Goal: Information Seeking & Learning: Learn about a topic

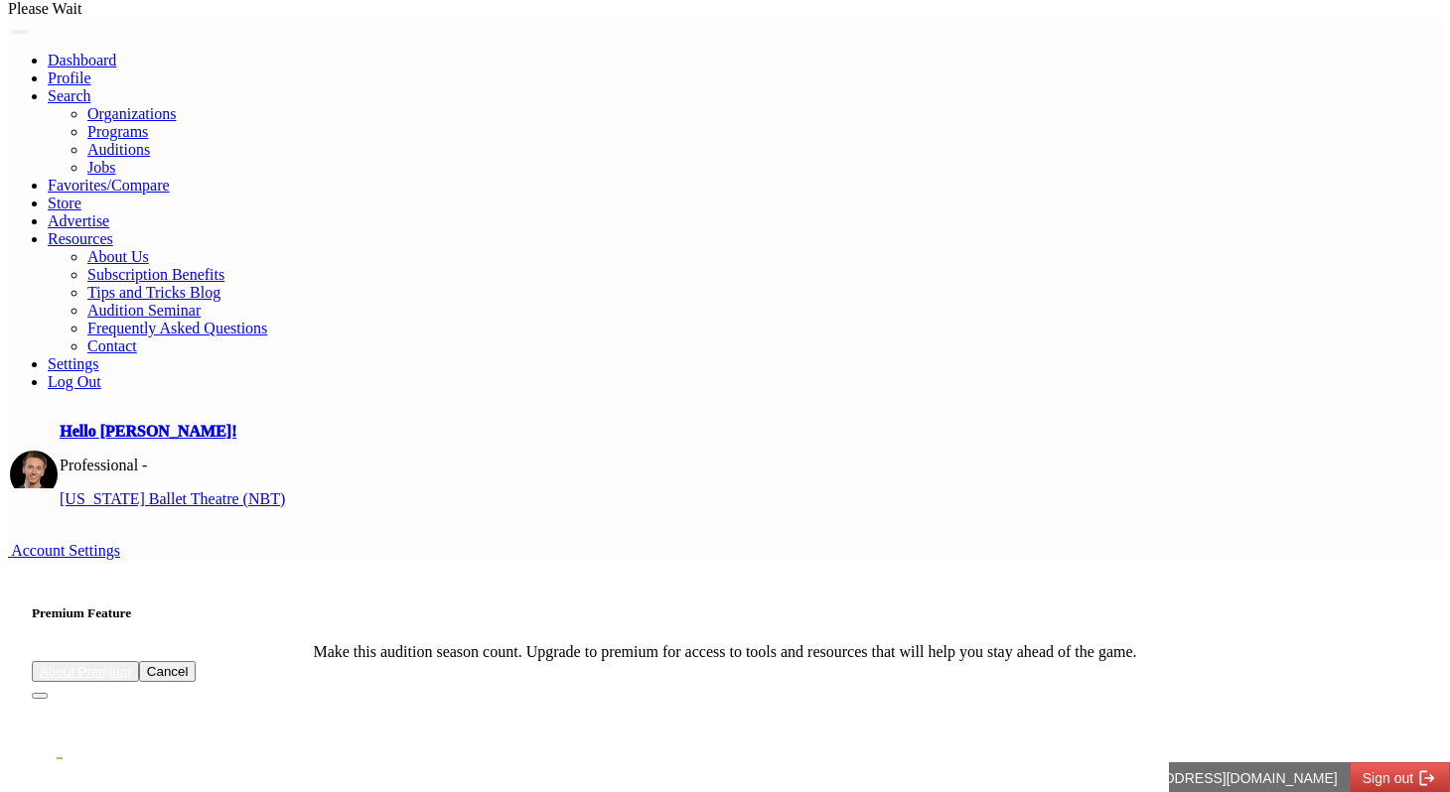
scroll to position [3, 0]
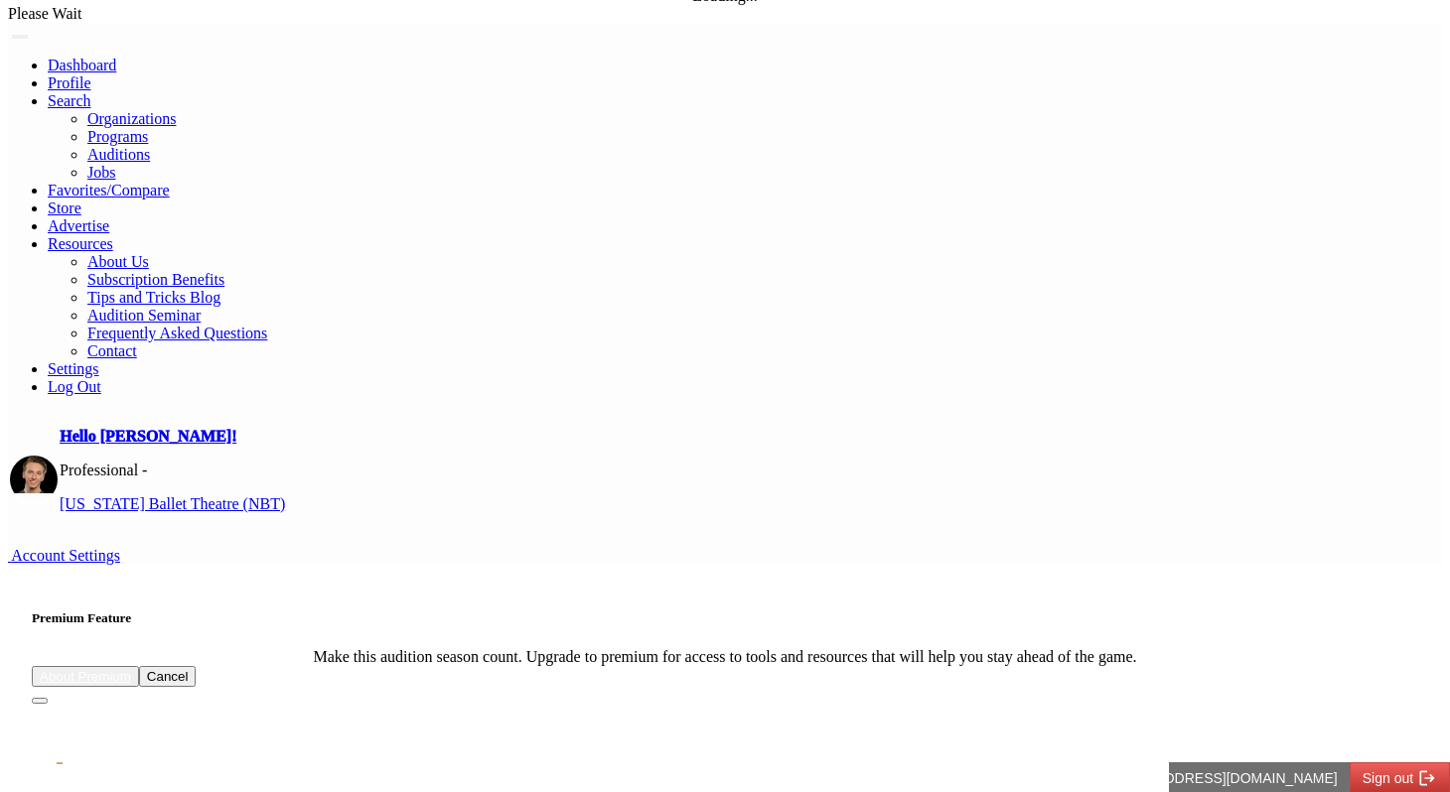
scroll to position [0, 0]
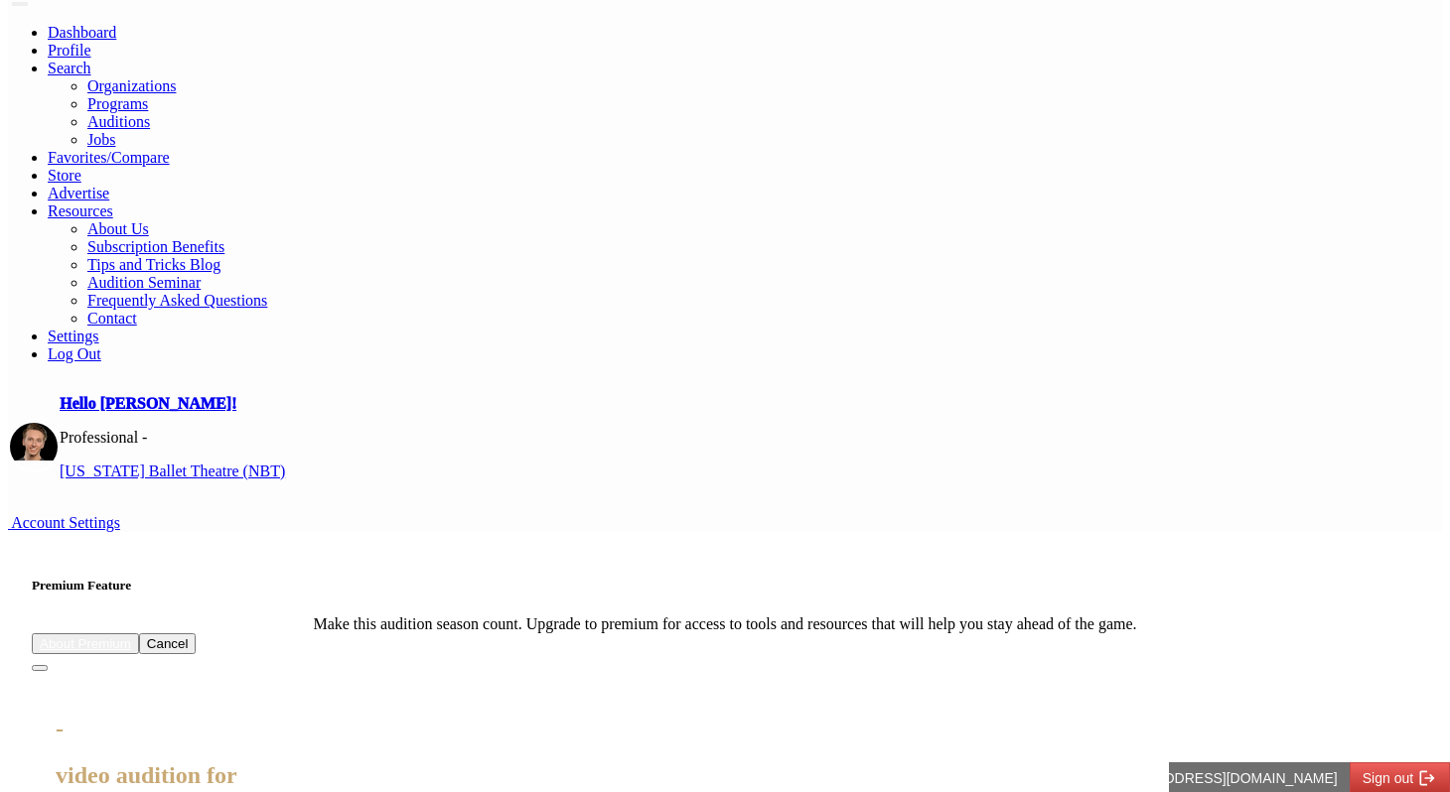
scroll to position [13, 0]
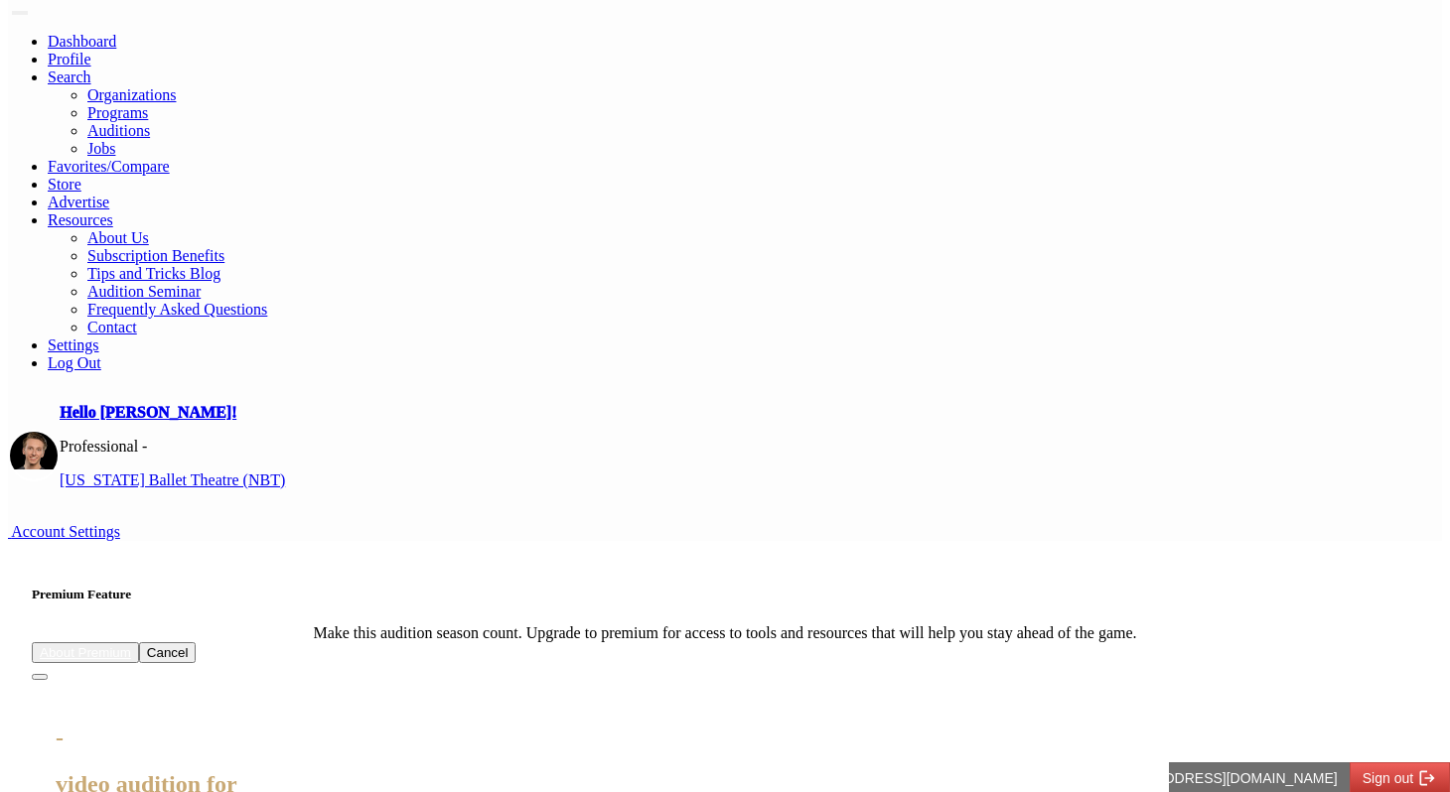
scroll to position [0, 0]
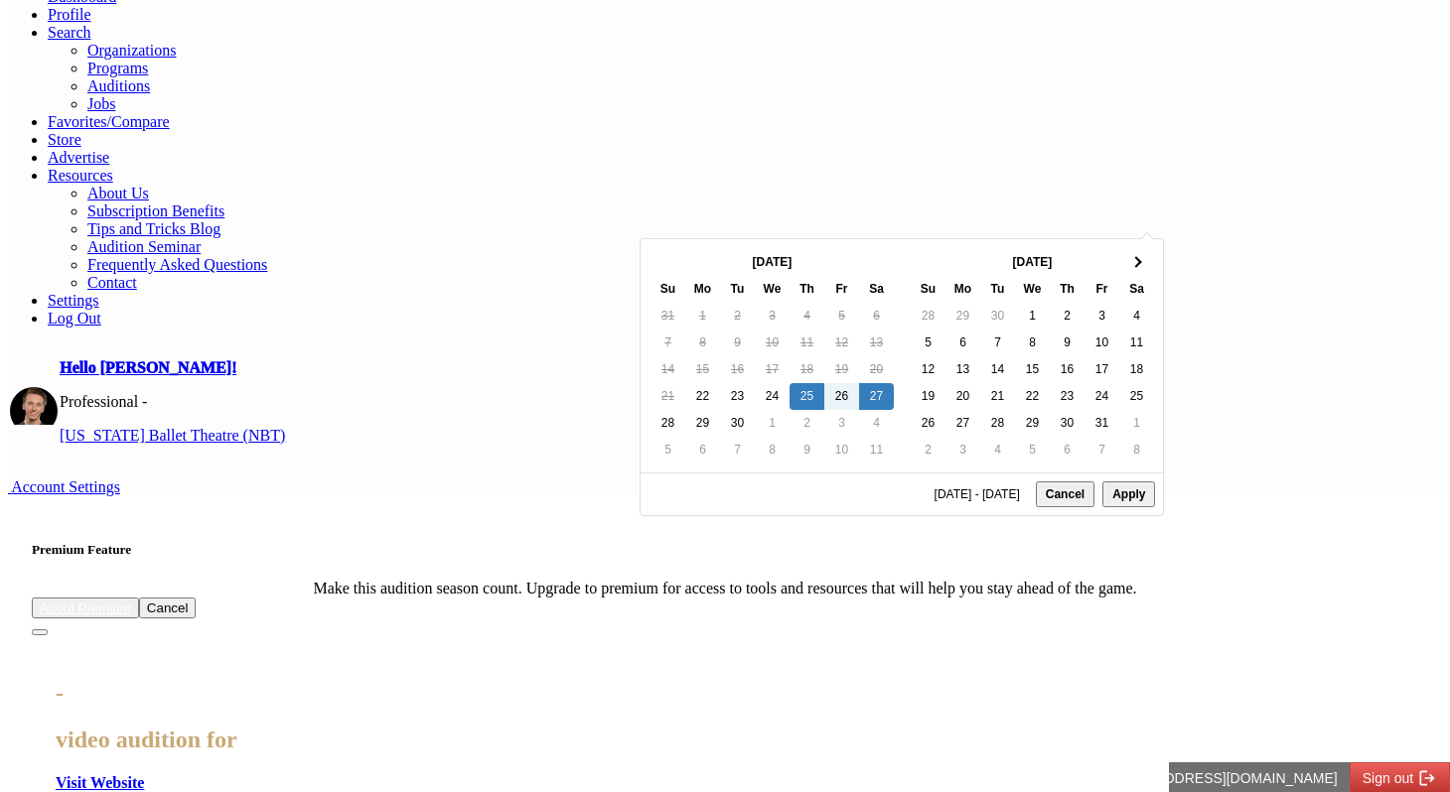
scroll to position [95, 0]
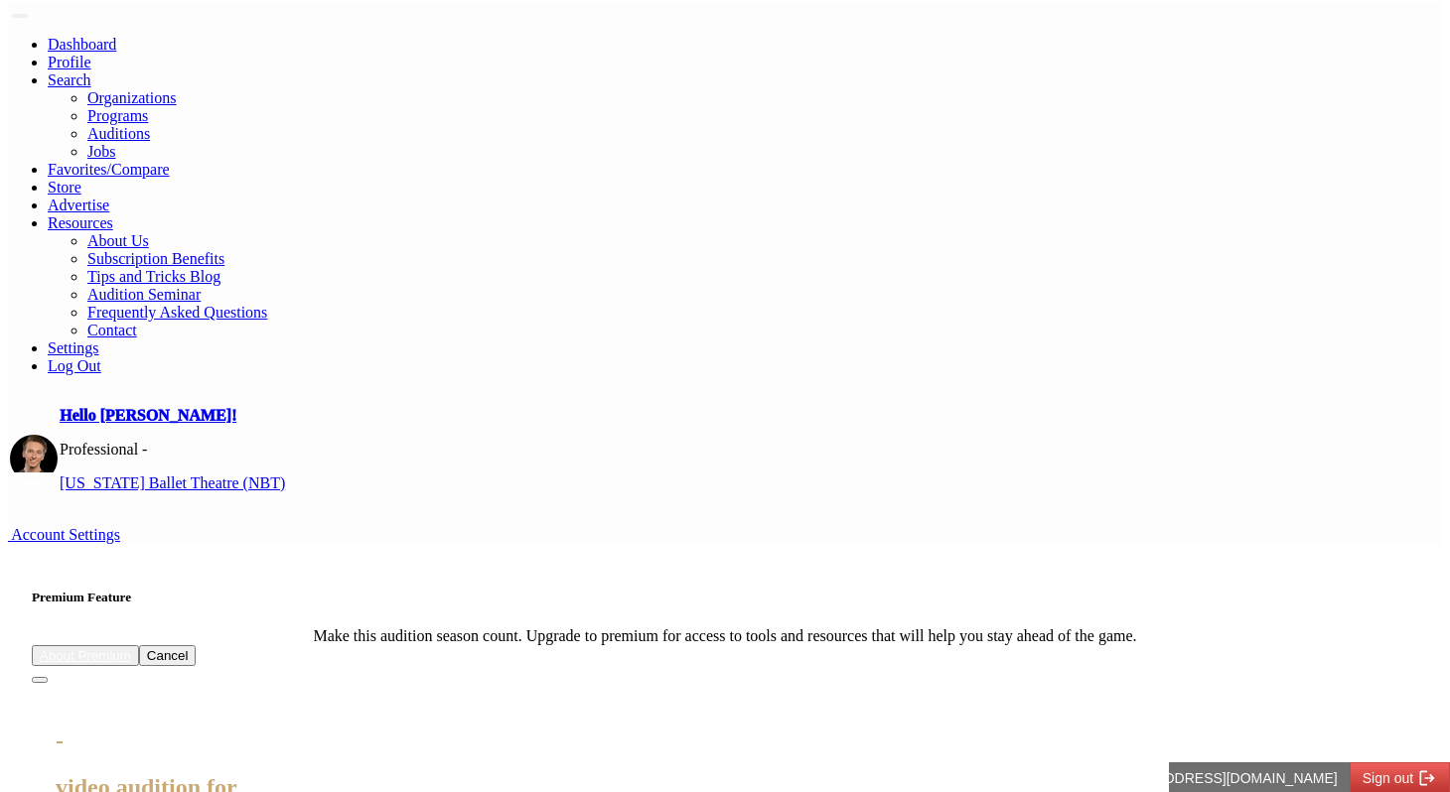
scroll to position [46, 0]
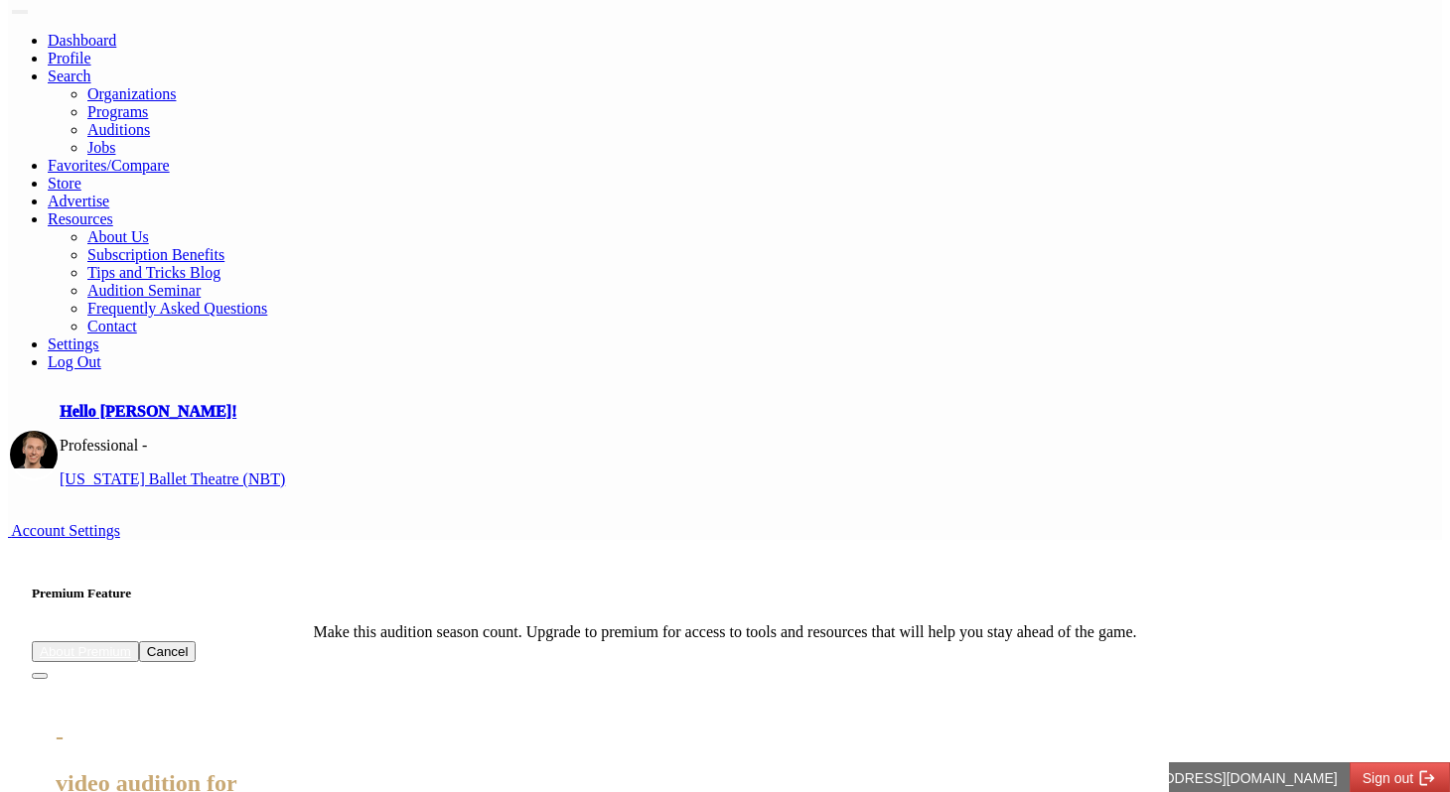
type input "**********"
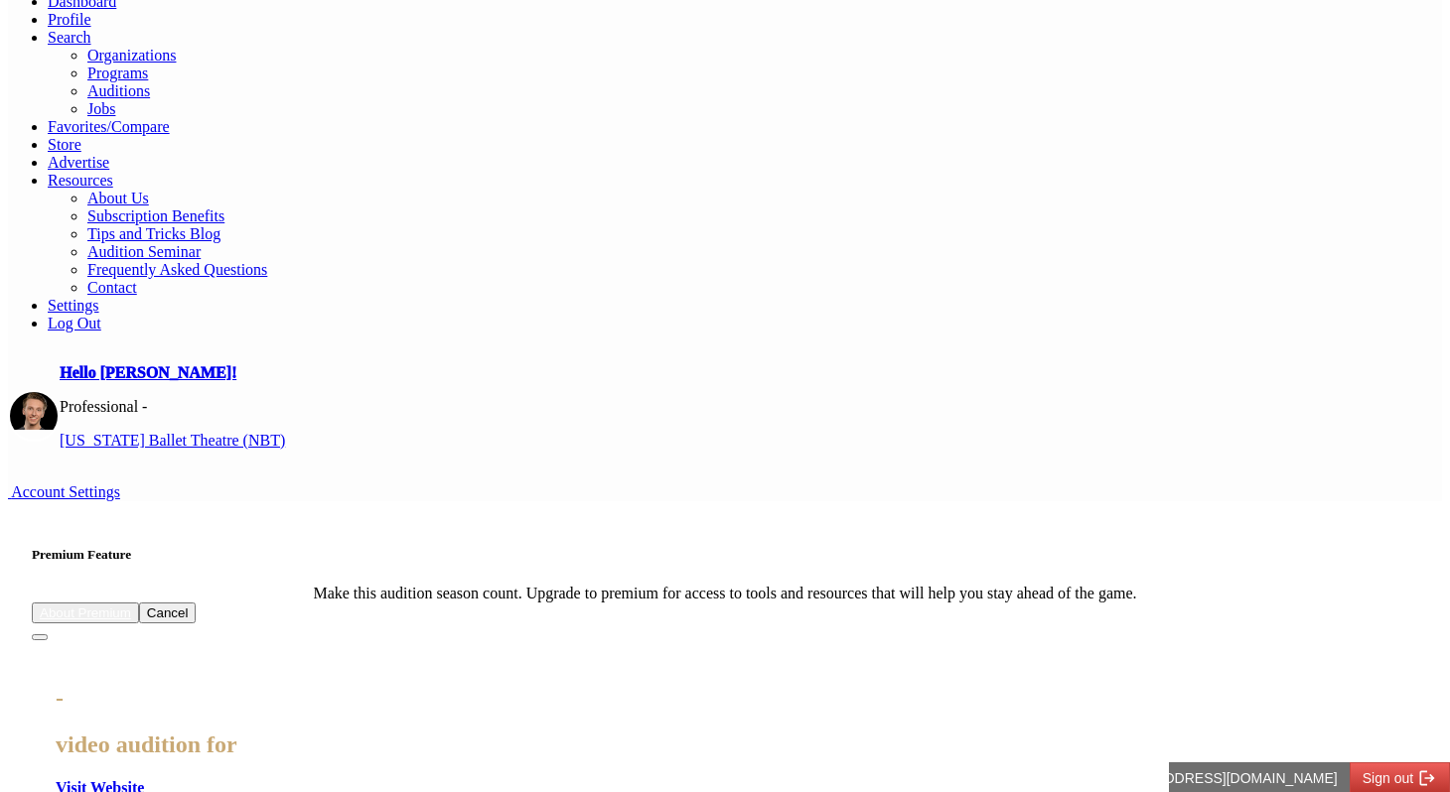
scroll to position [57, 0]
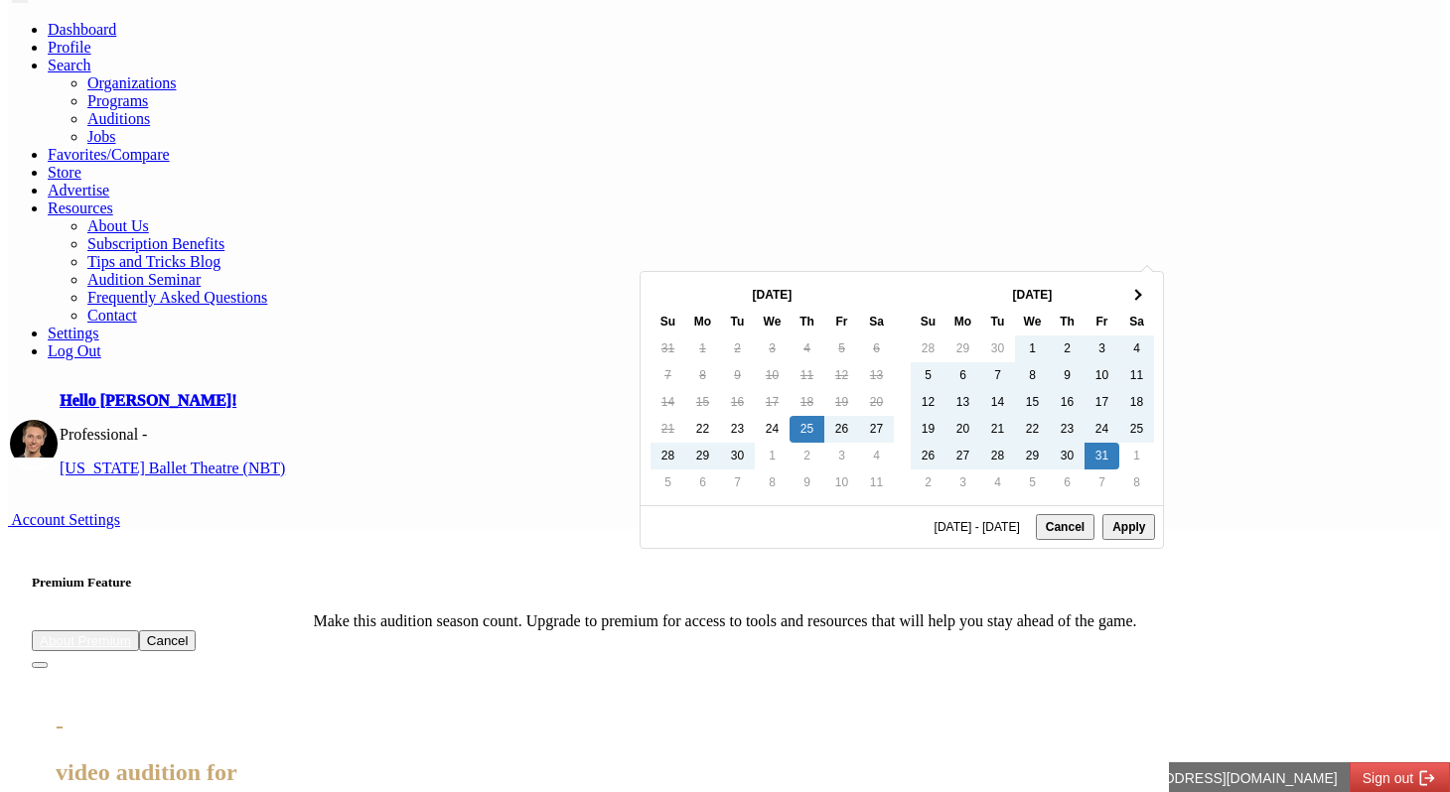
click at [1127, 540] on button "Apply" at bounding box center [1128, 527] width 53 height 26
type input "**********"
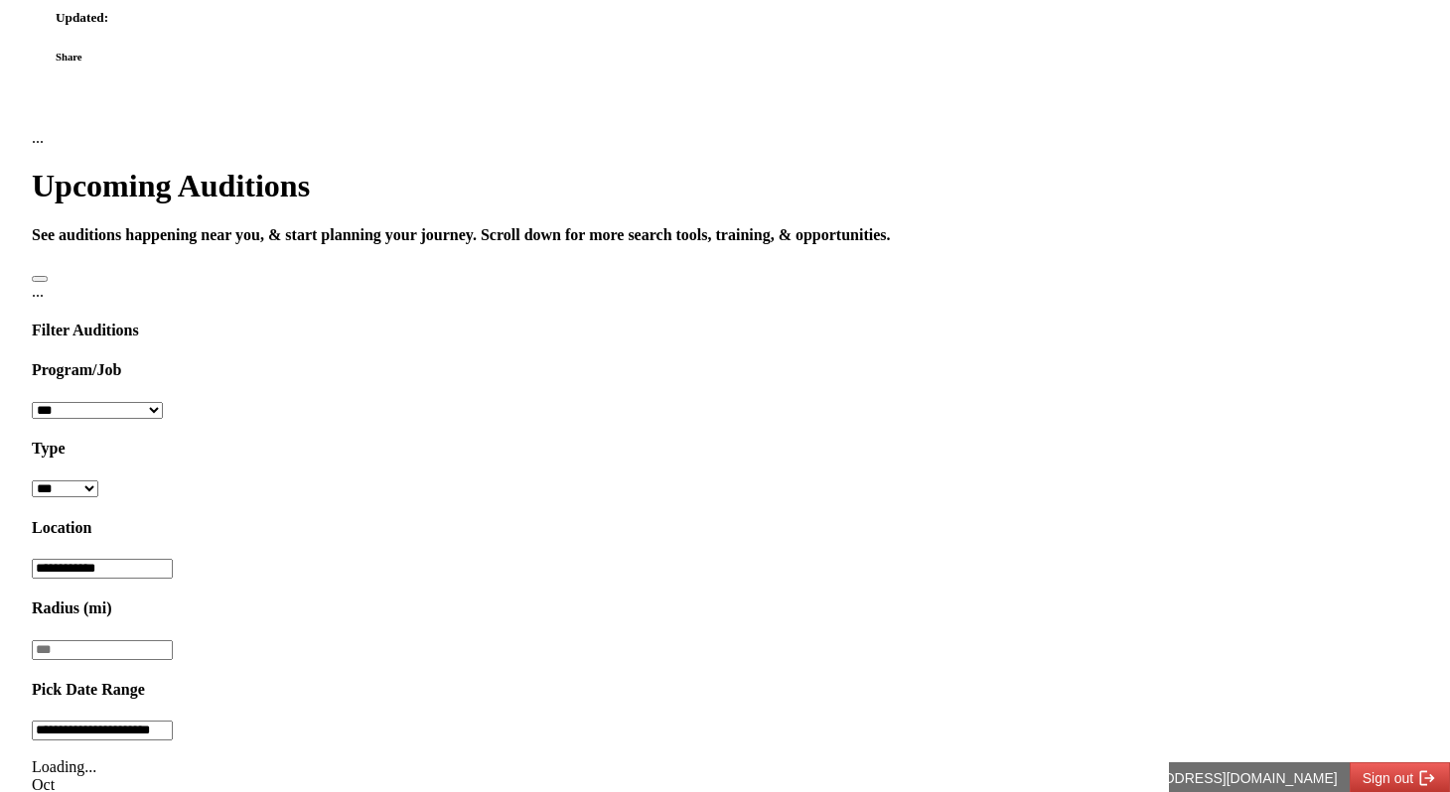
scroll to position [1199, 0]
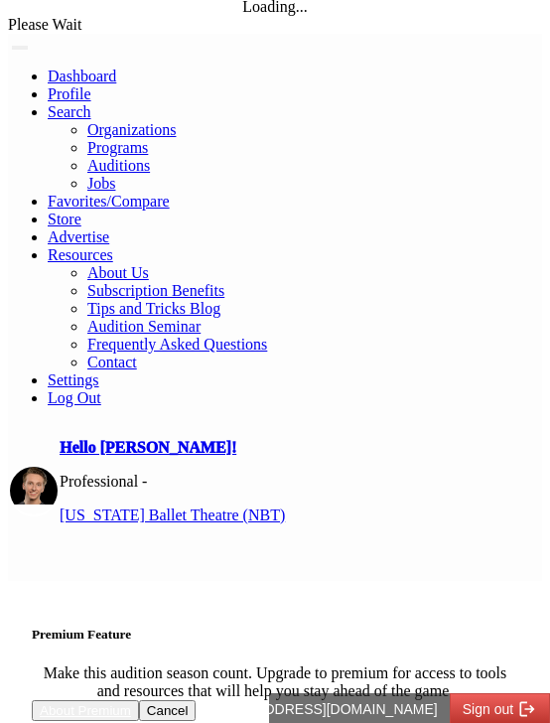
scroll to position [0, 0]
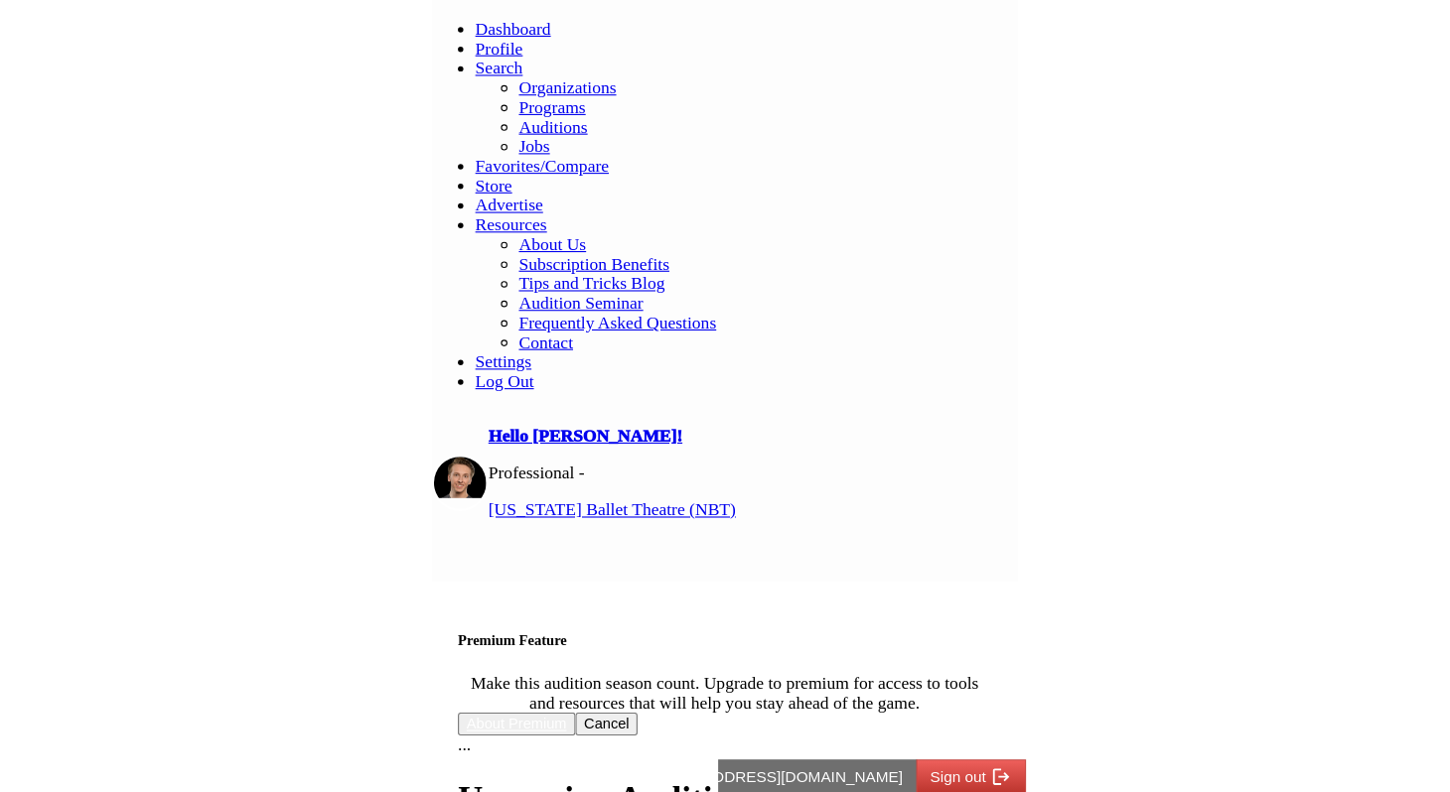
scroll to position [67, 0]
